Goal: Information Seeking & Learning: Learn about a topic

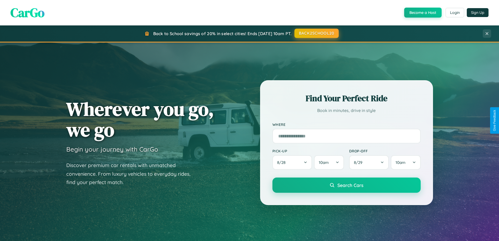
click at [316, 33] on button "BACK2SCHOOL20" at bounding box center [317, 33] width 44 height 9
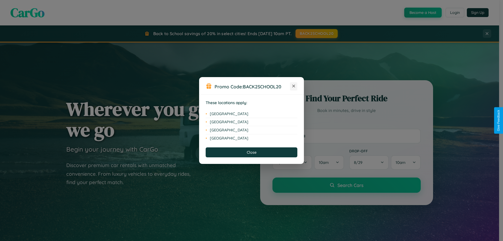
click at [294, 86] on icon at bounding box center [294, 86] width 3 height 3
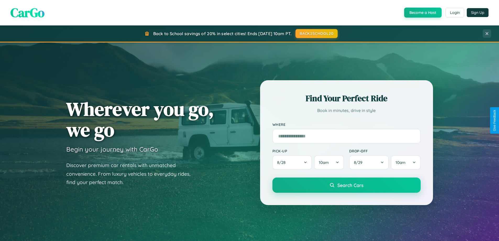
scroll to position [226, 0]
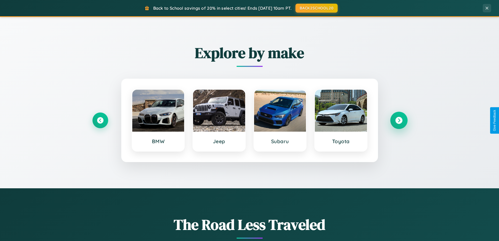
click at [399, 120] on icon at bounding box center [399, 120] width 7 height 7
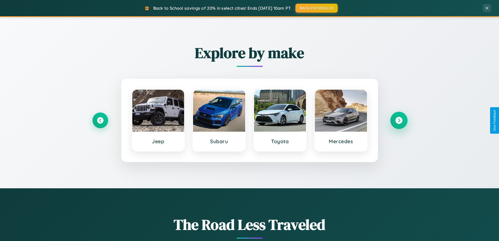
click at [399, 120] on icon at bounding box center [399, 120] width 7 height 7
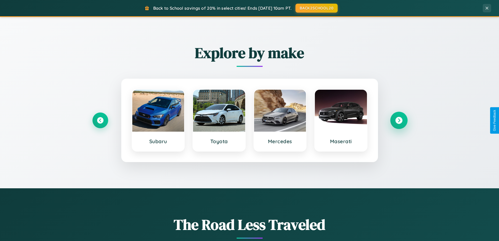
click at [399, 120] on icon at bounding box center [399, 120] width 7 height 7
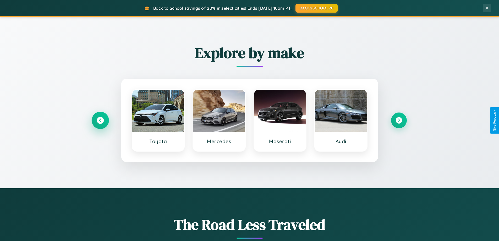
click at [100, 120] on icon at bounding box center [100, 120] width 7 height 7
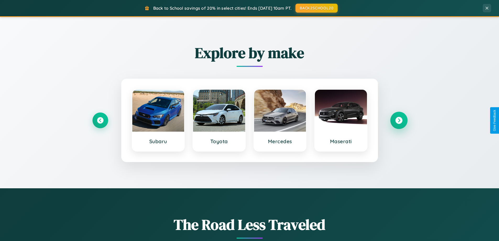
click at [399, 120] on icon at bounding box center [399, 120] width 7 height 7
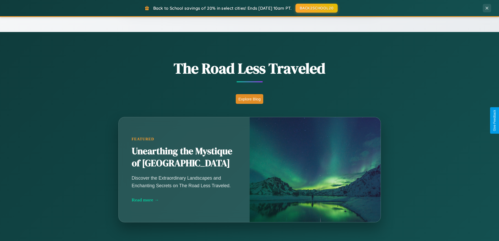
scroll to position [1009, 0]
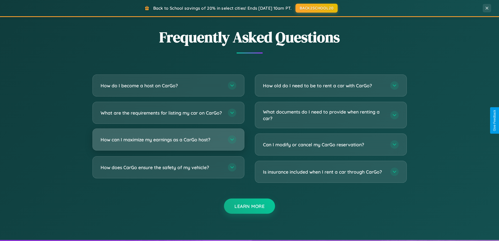
click at [168, 143] on h3 "How can I maximize my earnings as a CarGo host?" at bounding box center [162, 139] width 122 height 7
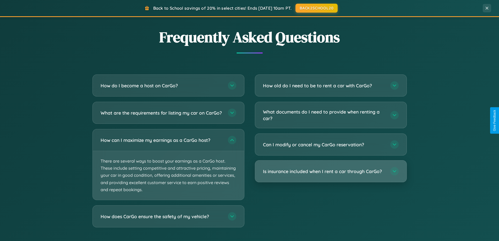
click at [331, 171] on h3 "Is insurance included when I rent a car through CarGo?" at bounding box center [324, 171] width 122 height 7
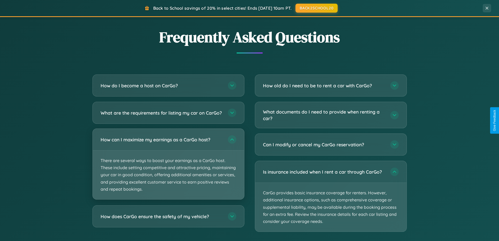
click at [168, 168] on p "There are several ways to boost your earnings as a CarGo host. These include se…" at bounding box center [169, 174] width 152 height 49
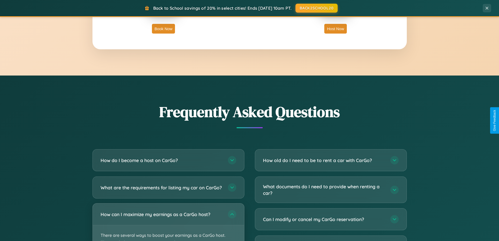
scroll to position [905, 0]
